Goal: Task Accomplishment & Management: Use online tool/utility

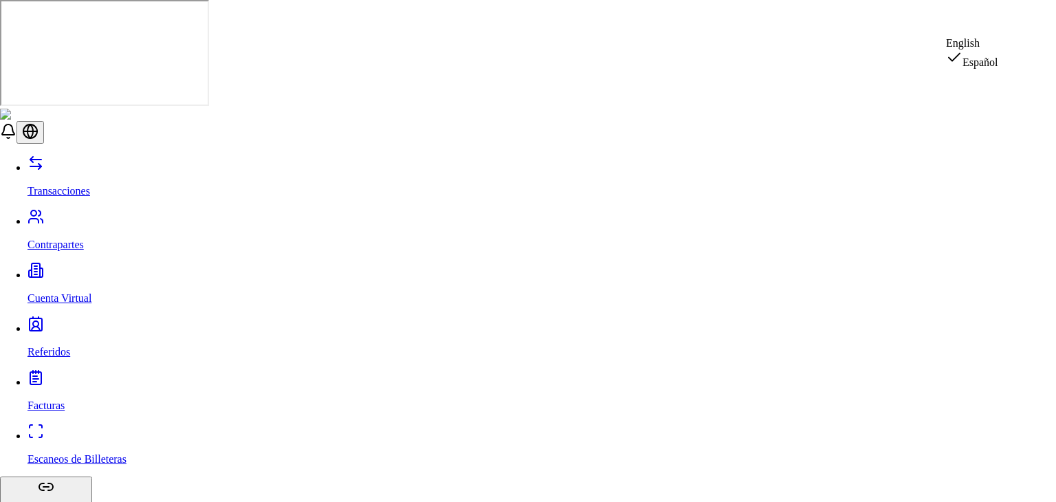
click at [998, 47] on div "English" at bounding box center [972, 43] width 52 height 12
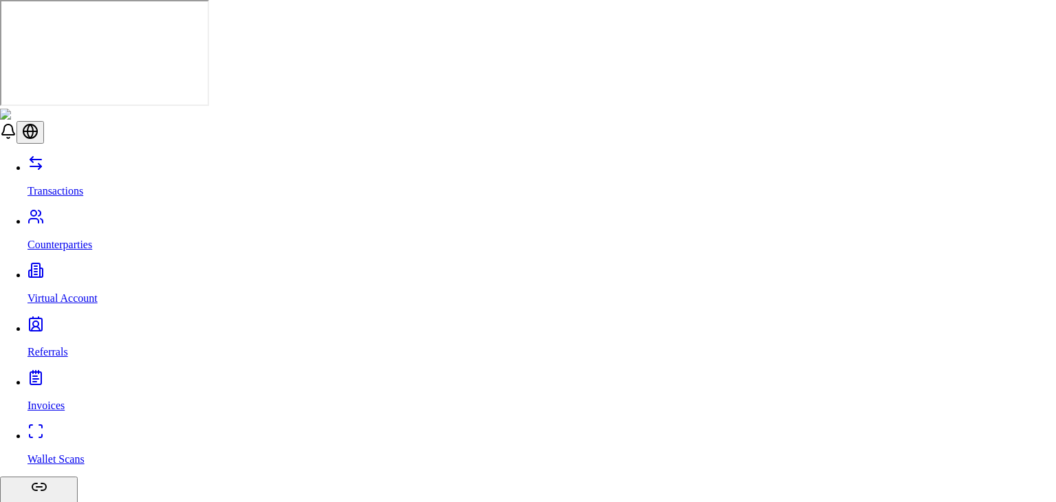
type input "***"
